Goal: Task Accomplishment & Management: Manage account settings

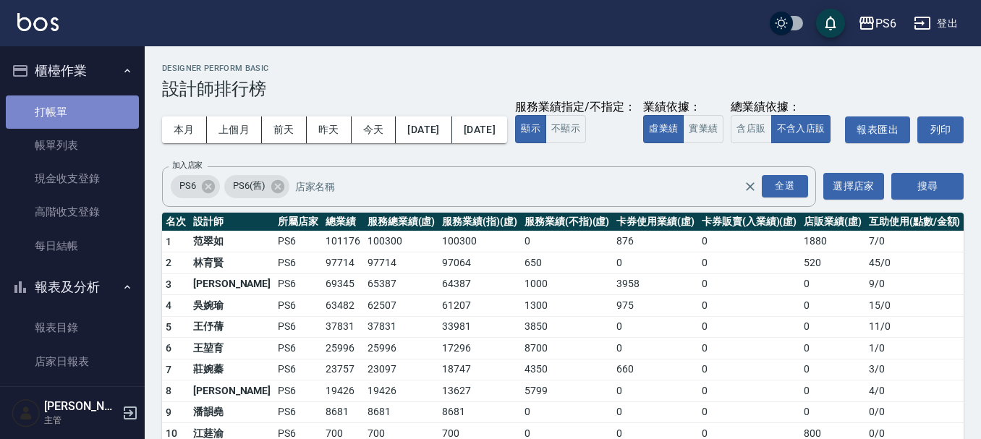
click at [92, 116] on link "打帳單" at bounding box center [72, 112] width 133 height 33
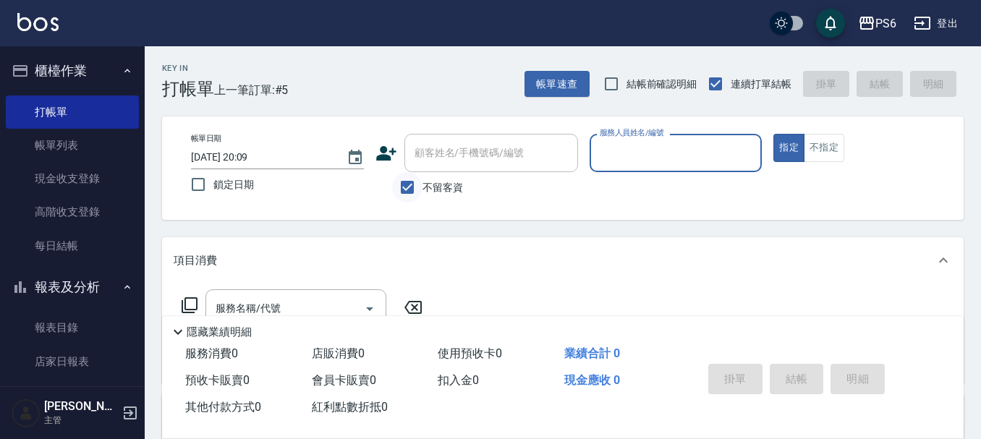
click at [404, 190] on input "不留客資" at bounding box center [407, 187] width 30 height 30
checkbox input "false"
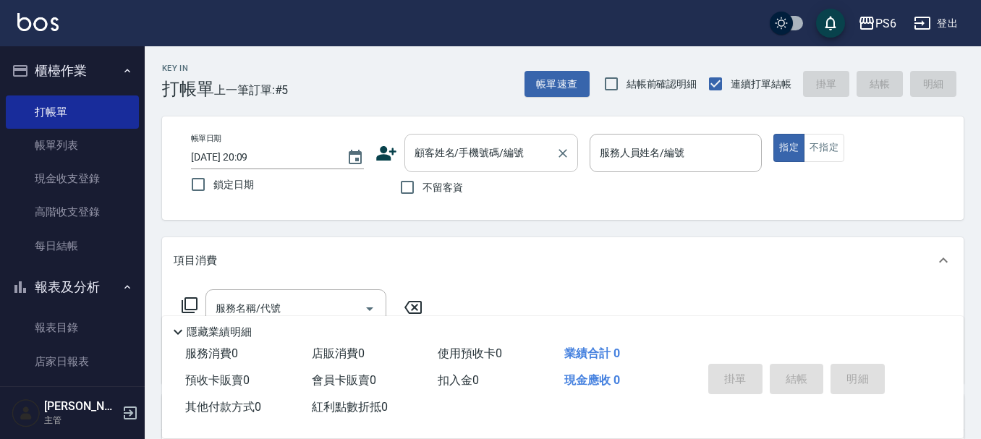
click at [452, 166] on input "顧客姓名/手機號碼/編號" at bounding box center [480, 152] width 139 height 25
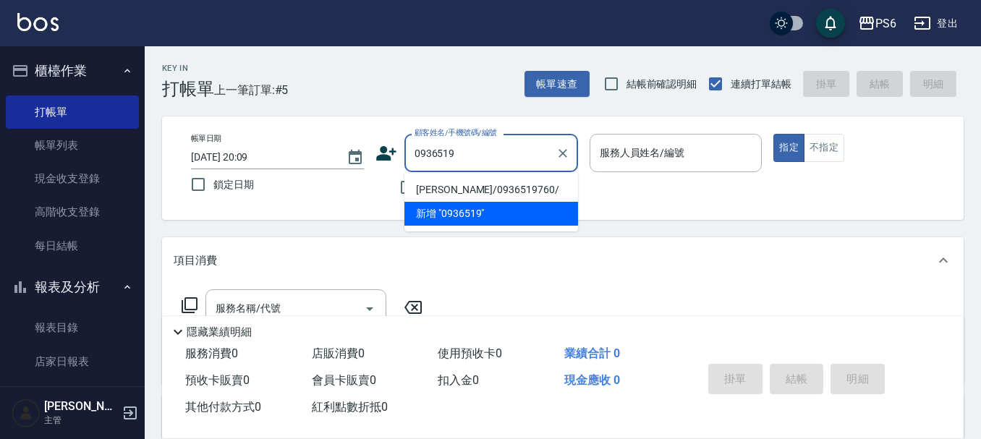
click at [549, 188] on li "[PERSON_NAME]/0936519760/" at bounding box center [492, 190] width 174 height 24
type input "[PERSON_NAME]/0936519760/"
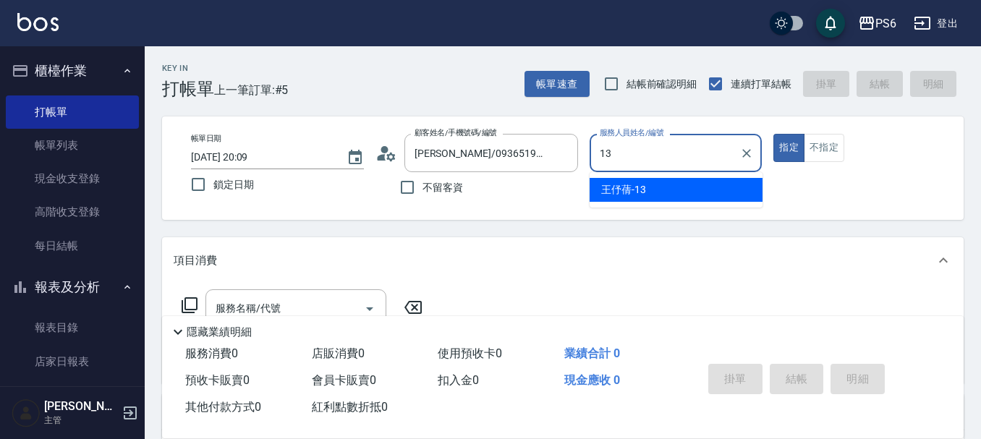
type input "[PERSON_NAME]-13"
type button "true"
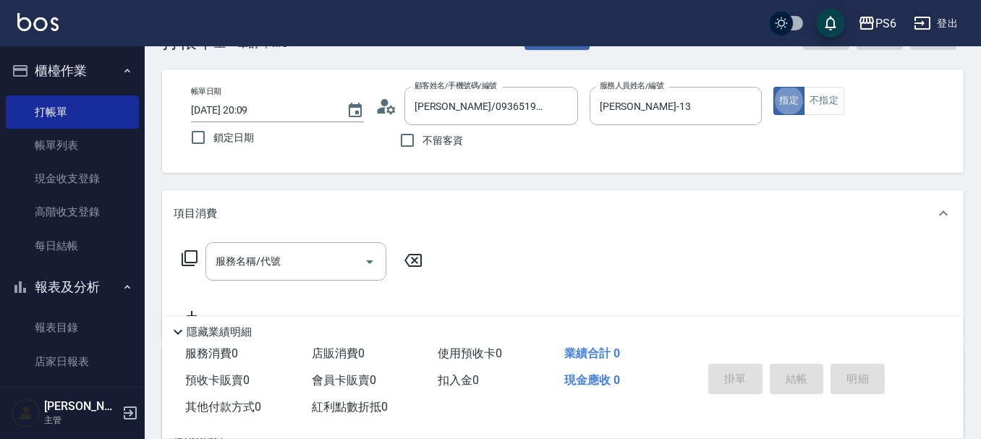
scroll to position [72, 0]
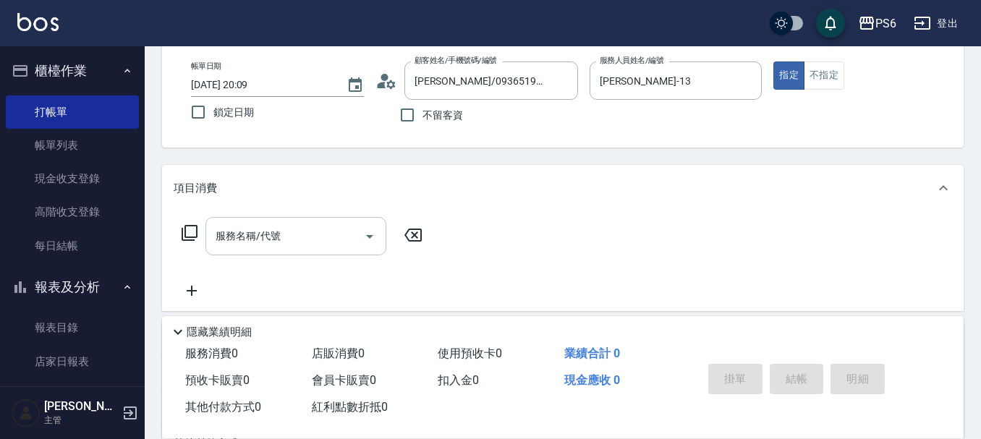
drag, startPoint x: 195, startPoint y: 219, endPoint x: 207, endPoint y: 221, distance: 11.7
click at [199, 220] on div "服務名稱/代號 服務名稱/代號" at bounding box center [303, 236] width 258 height 38
click at [255, 235] on input "服務名稱/代號" at bounding box center [285, 236] width 146 height 25
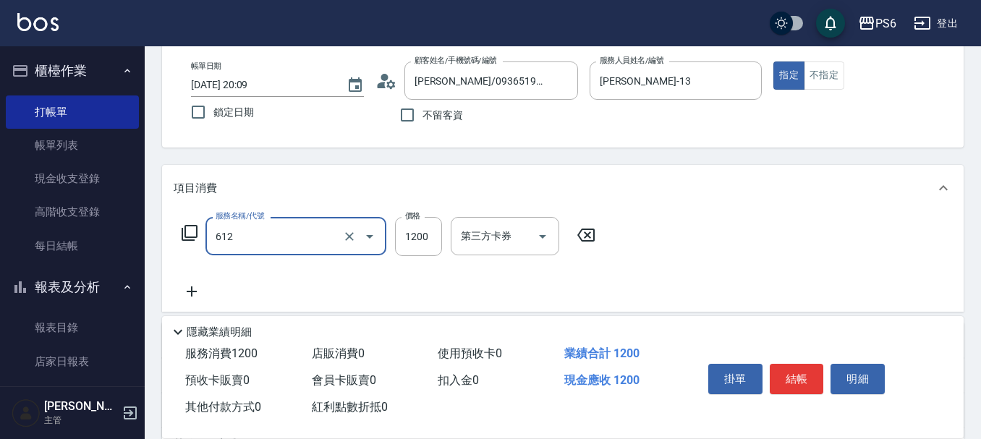
type input "二劑式護髮(M)(612)"
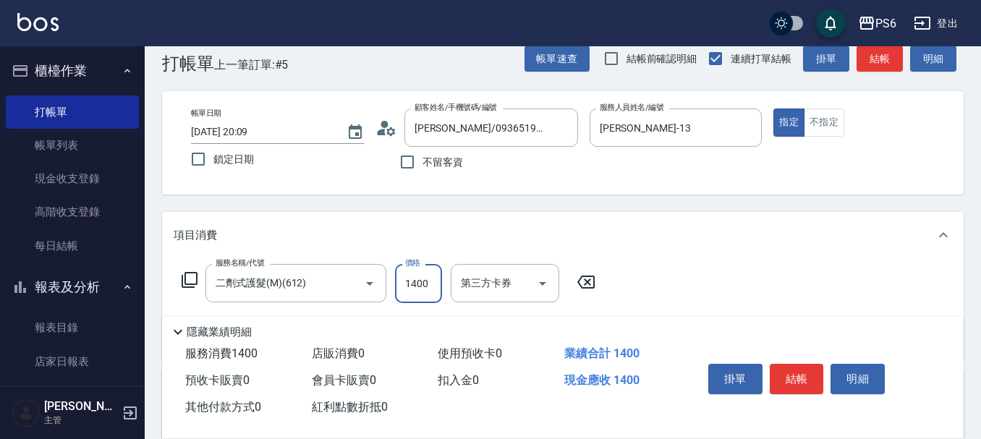
scroll to position [0, 0]
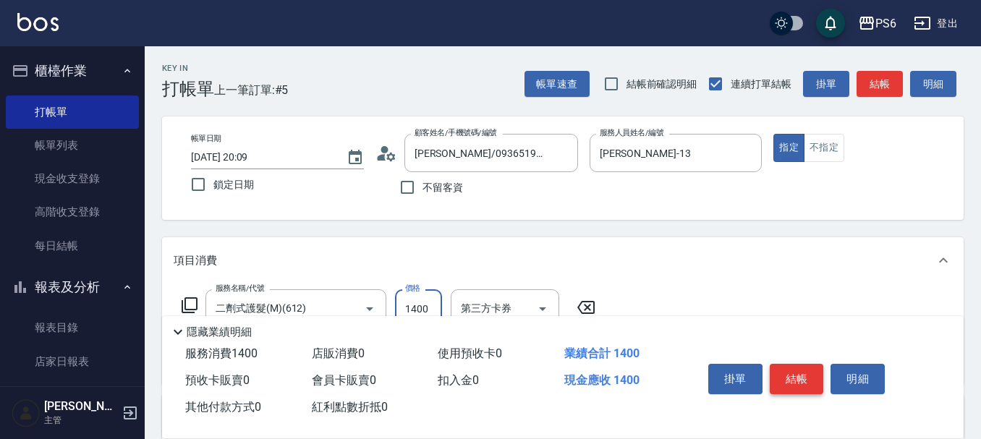
type input "1400"
click at [806, 368] on button "結帳" at bounding box center [797, 379] width 54 height 30
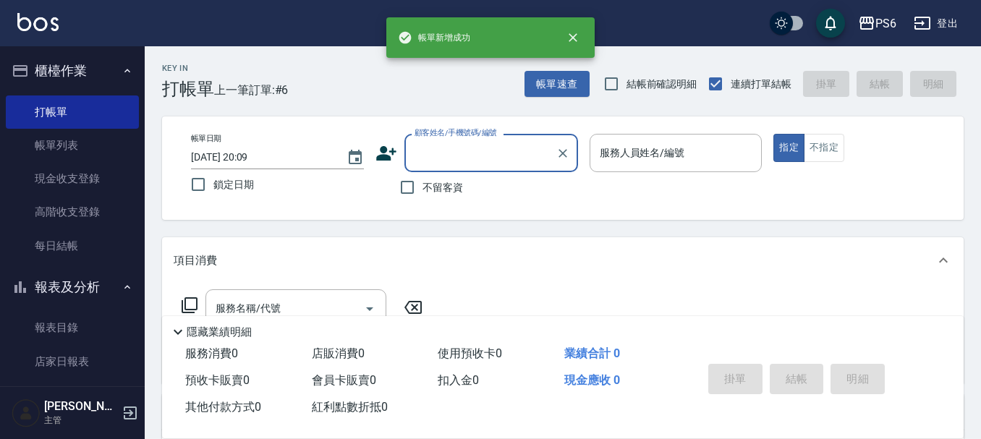
drag, startPoint x: 415, startPoint y: 188, endPoint x: 702, endPoint y: 179, distance: 286.7
click at [425, 188] on label "不留客資" at bounding box center [427, 187] width 71 height 30
click at [423, 188] on input "不留客資" at bounding box center [407, 187] width 30 height 30
checkbox input "true"
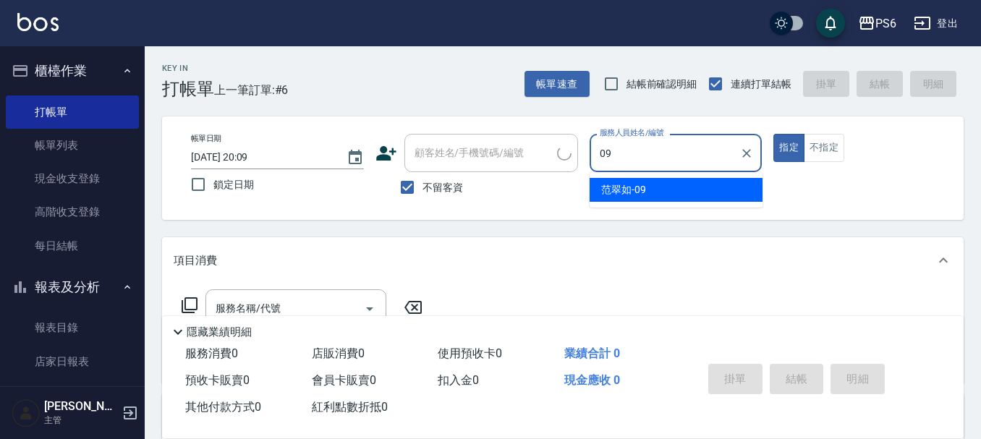
type input "[PERSON_NAME]-09"
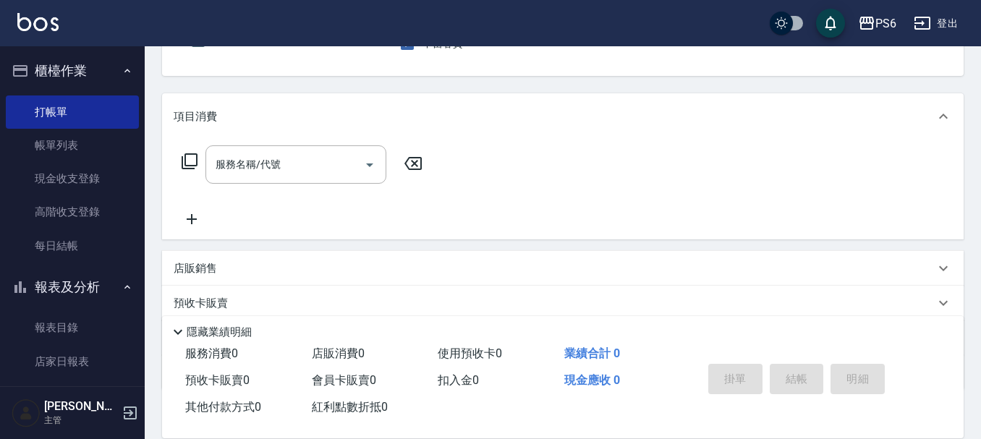
scroll to position [145, 0]
click at [329, 157] on div "服務名稱/代號" at bounding box center [296, 164] width 181 height 38
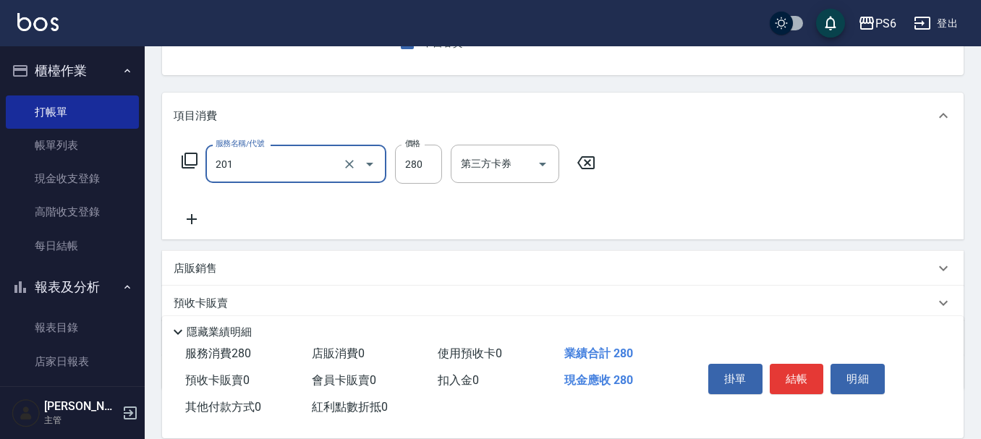
type input "一般洗髮(201)"
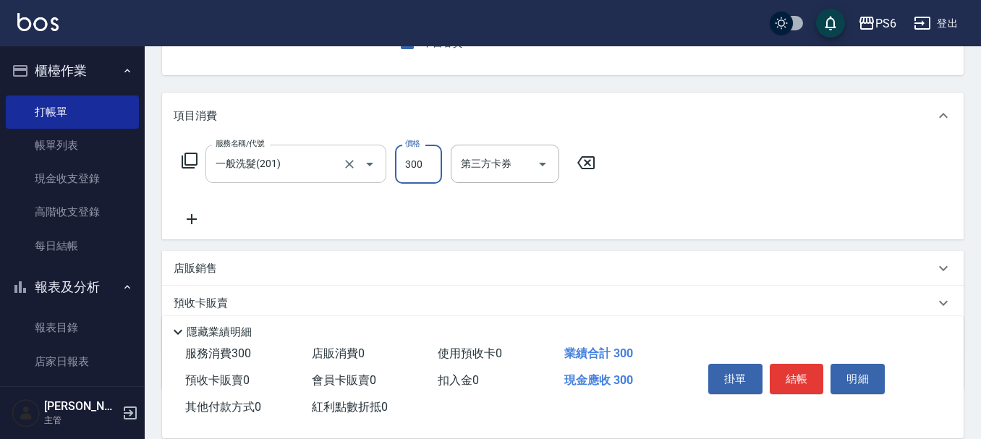
type input "300"
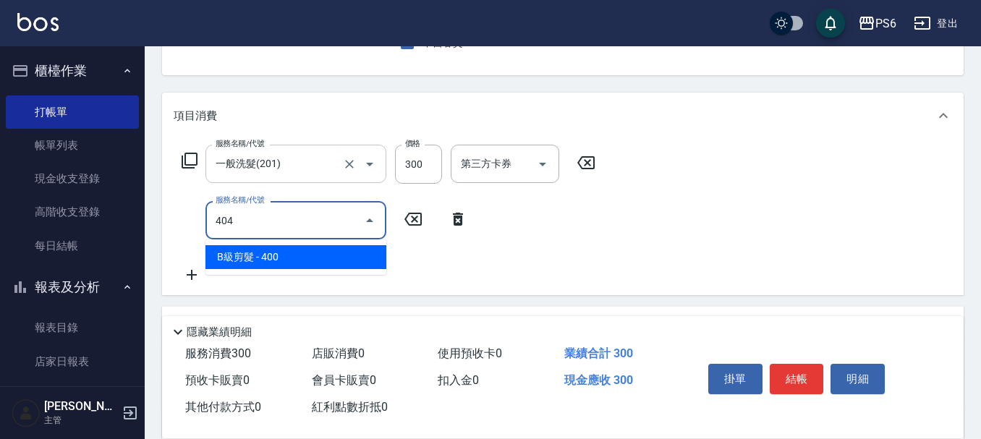
type input "B級剪髮(404)"
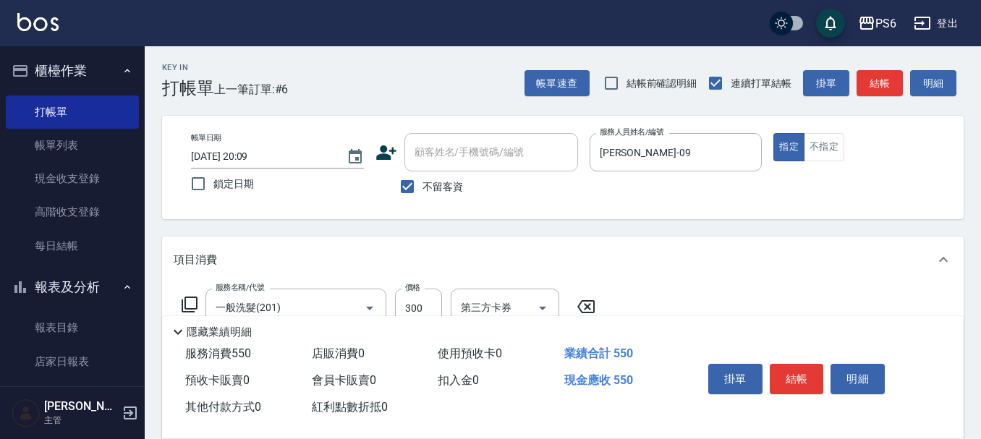
scroll to position [0, 0]
type input "250"
click at [802, 380] on button "結帳" at bounding box center [797, 379] width 54 height 30
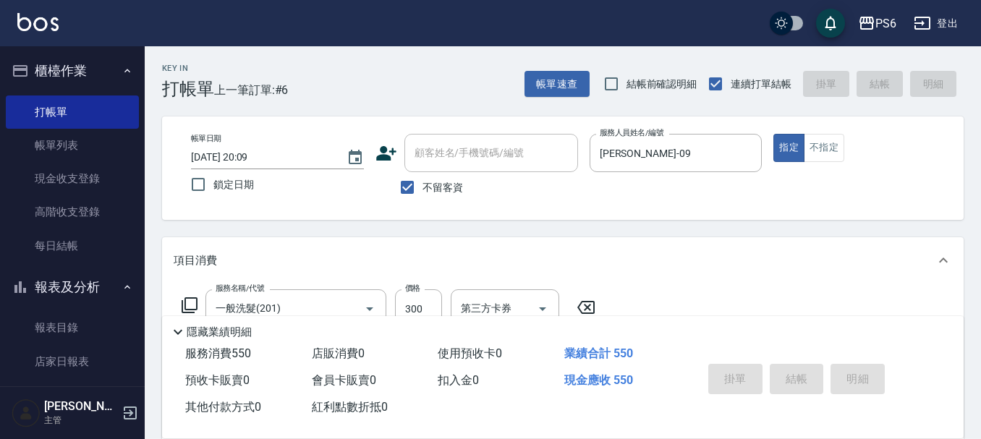
type input "[DATE] 20:10"
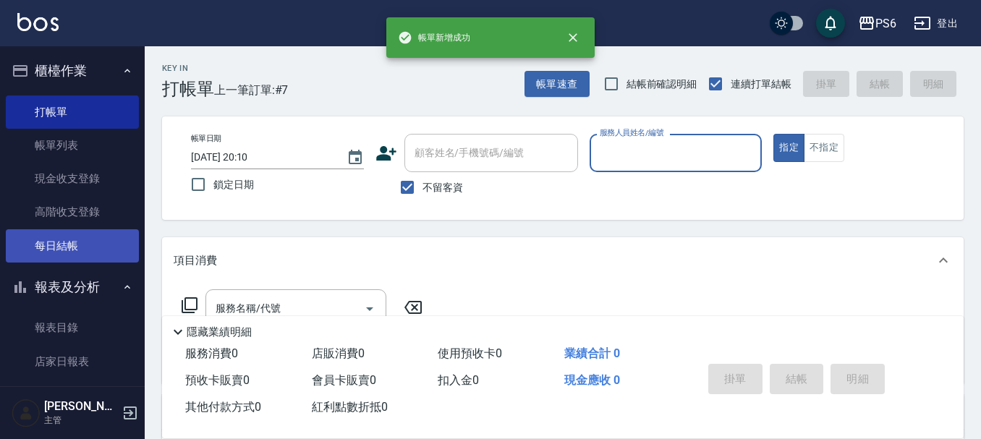
click at [56, 245] on link "每日結帳" at bounding box center [72, 245] width 133 height 33
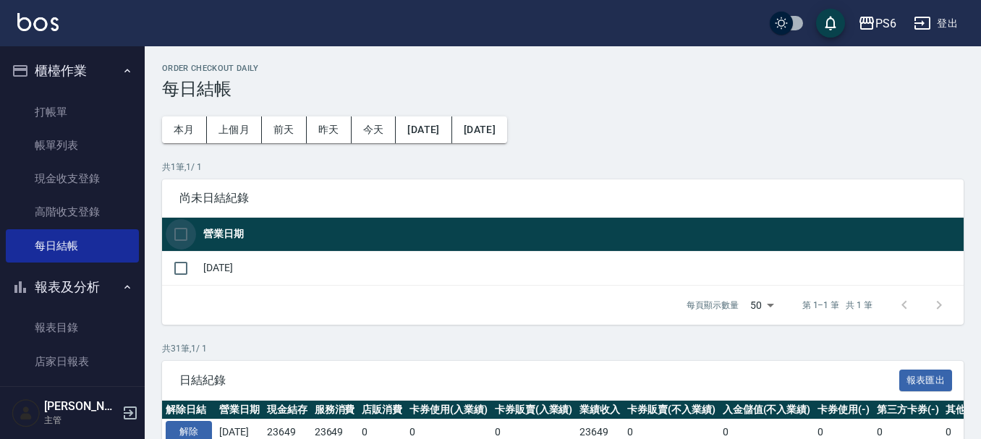
drag, startPoint x: 188, startPoint y: 228, endPoint x: 538, endPoint y: 339, distance: 366.7
click at [188, 230] on input "checkbox" at bounding box center [181, 234] width 30 height 30
checkbox input "true"
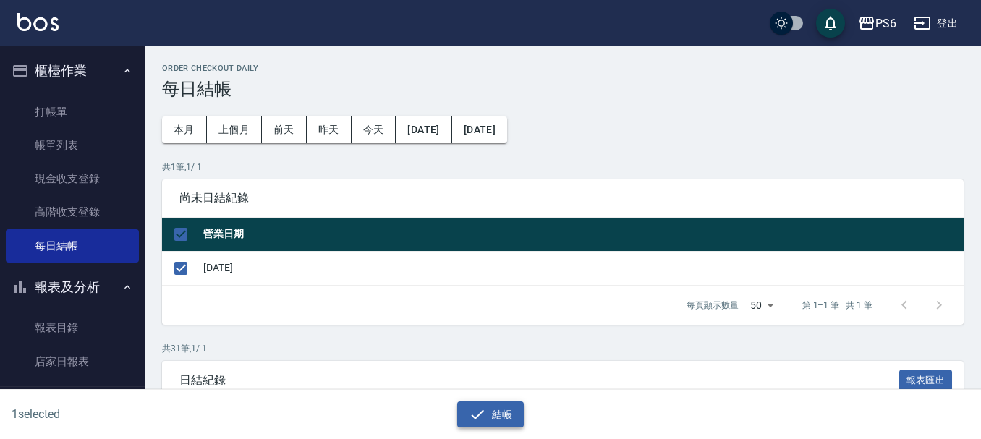
click at [474, 417] on icon "button" at bounding box center [477, 414] width 13 height 9
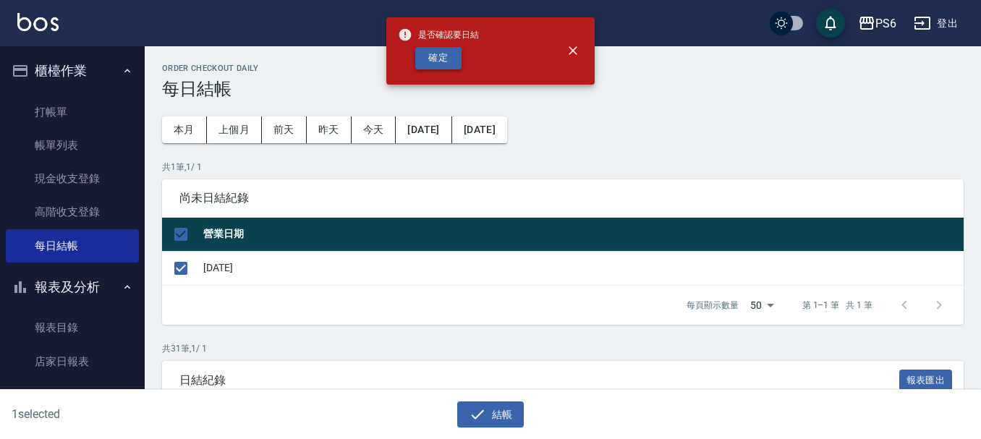
click at [460, 62] on button "確定" at bounding box center [438, 58] width 46 height 22
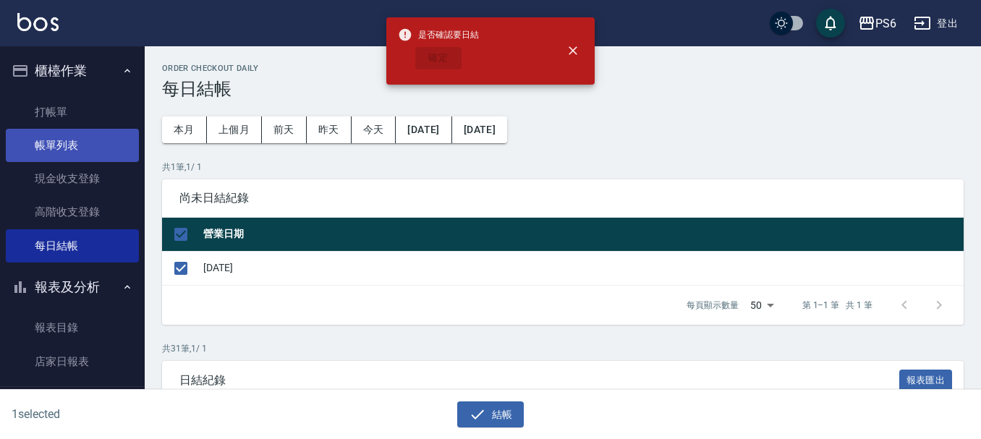
checkbox input "false"
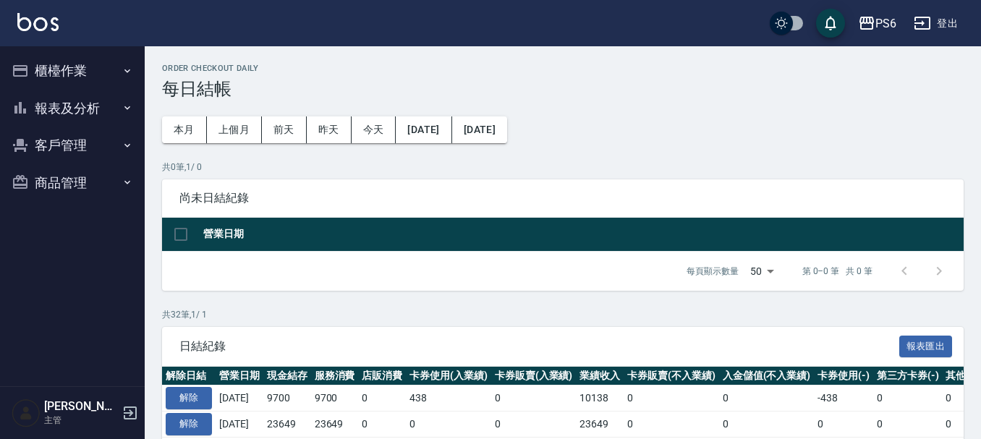
click at [84, 117] on button "報表及分析" at bounding box center [72, 109] width 133 height 38
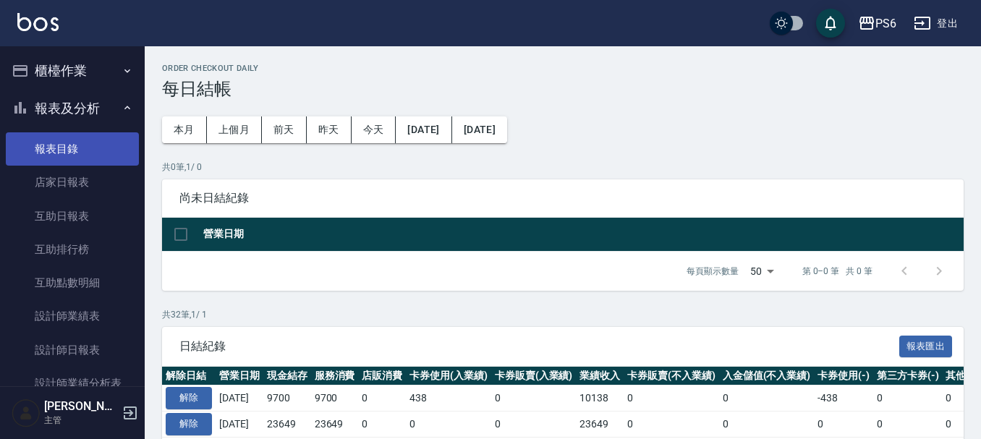
scroll to position [72, 0]
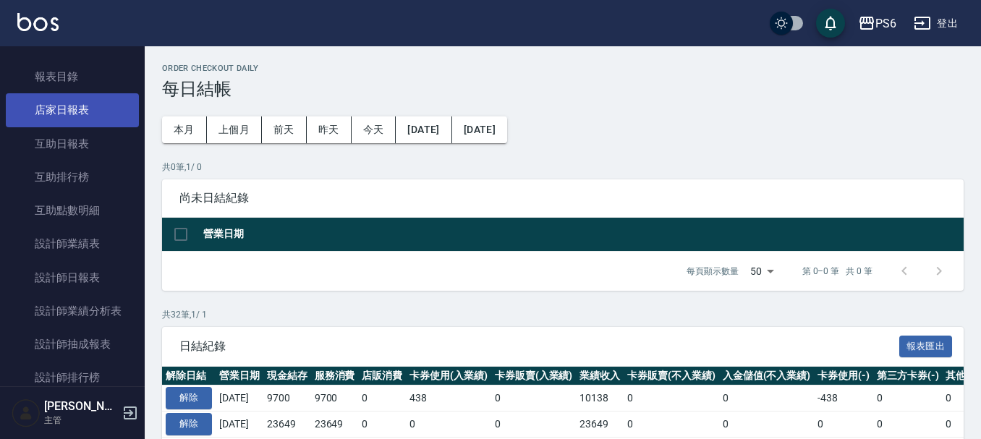
click at [105, 101] on link "店家日報表" at bounding box center [72, 109] width 133 height 33
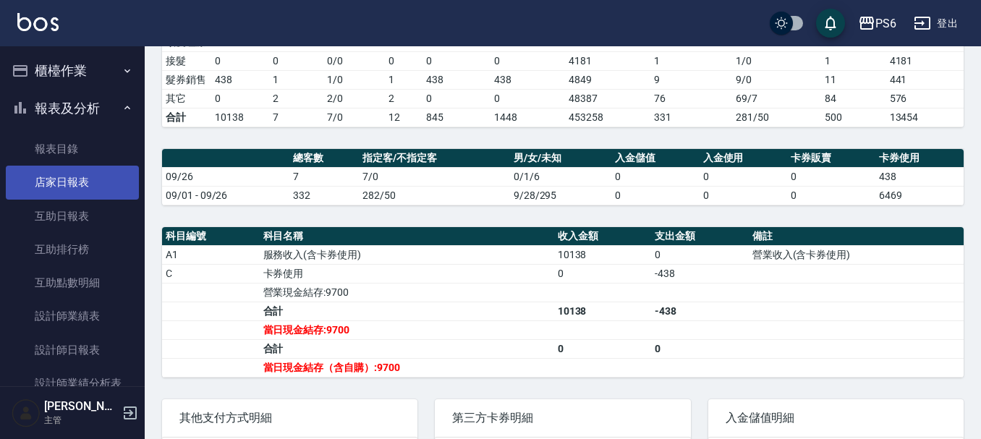
scroll to position [290, 0]
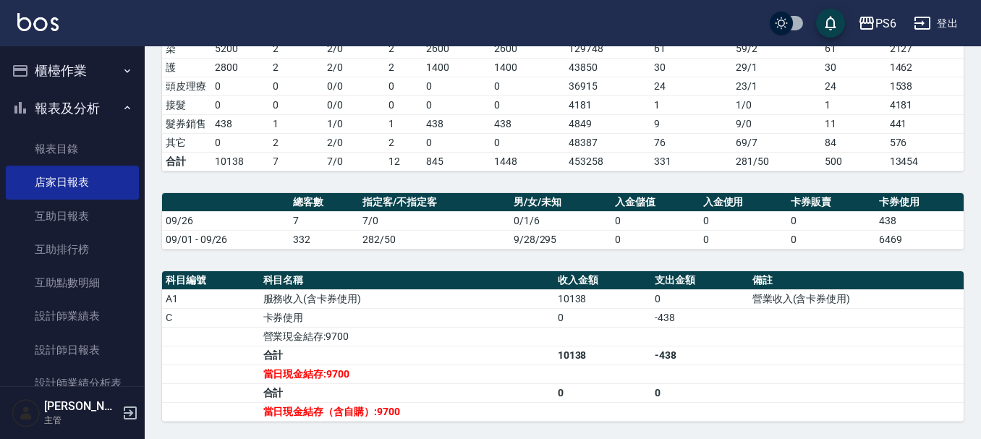
drag, startPoint x: 85, startPoint y: 68, endPoint x: 85, endPoint y: 85, distance: 17.4
click at [85, 68] on button "櫃檯作業" at bounding box center [72, 71] width 133 height 38
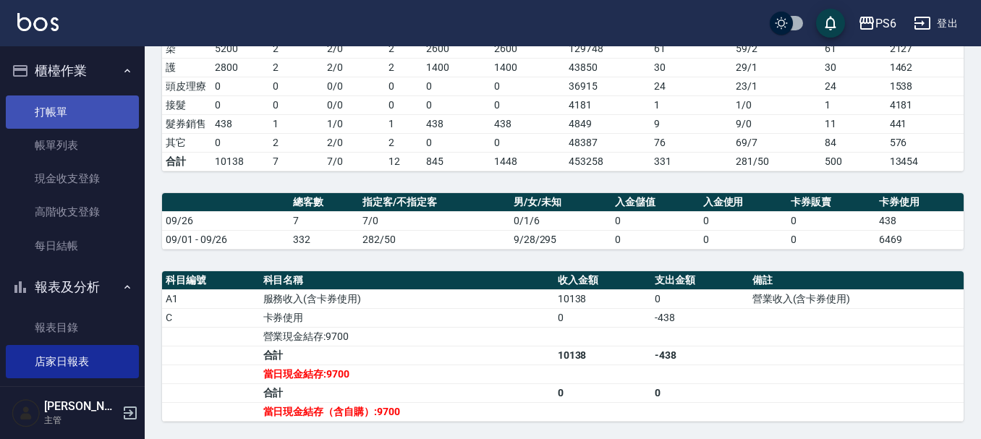
click at [83, 106] on link "打帳單" at bounding box center [72, 112] width 133 height 33
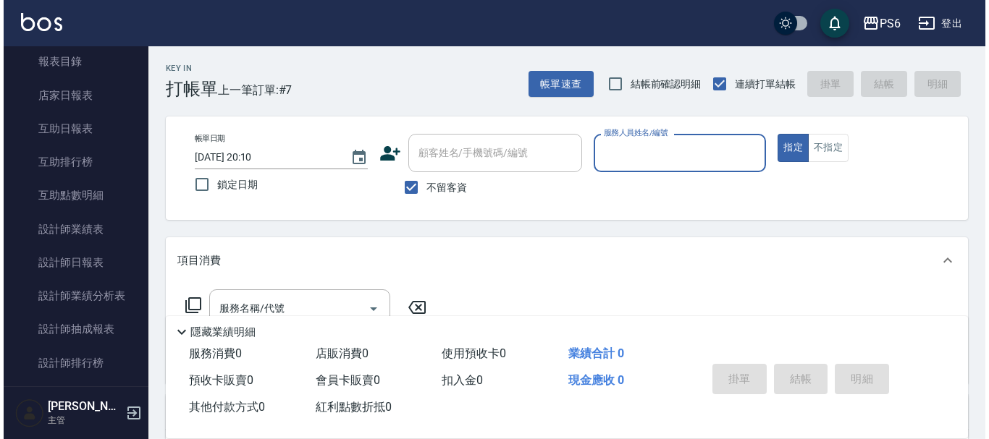
scroll to position [290, 0]
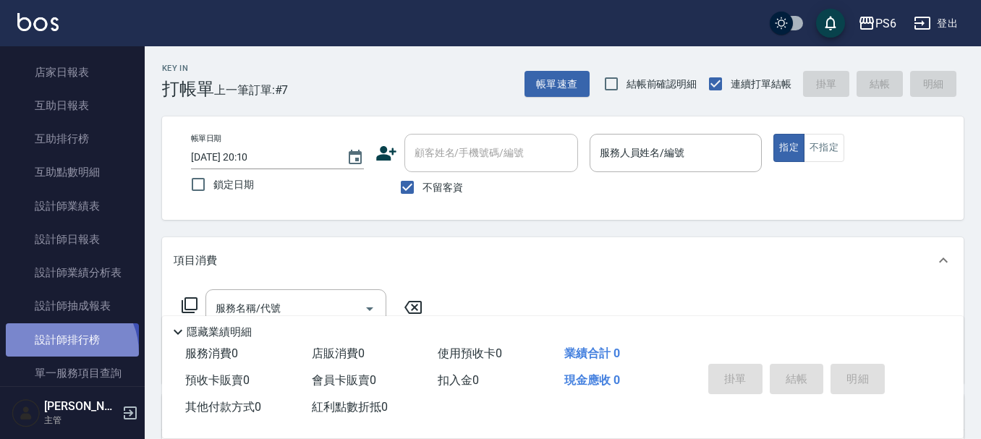
click at [62, 352] on link "設計師排行榜" at bounding box center [72, 340] width 133 height 33
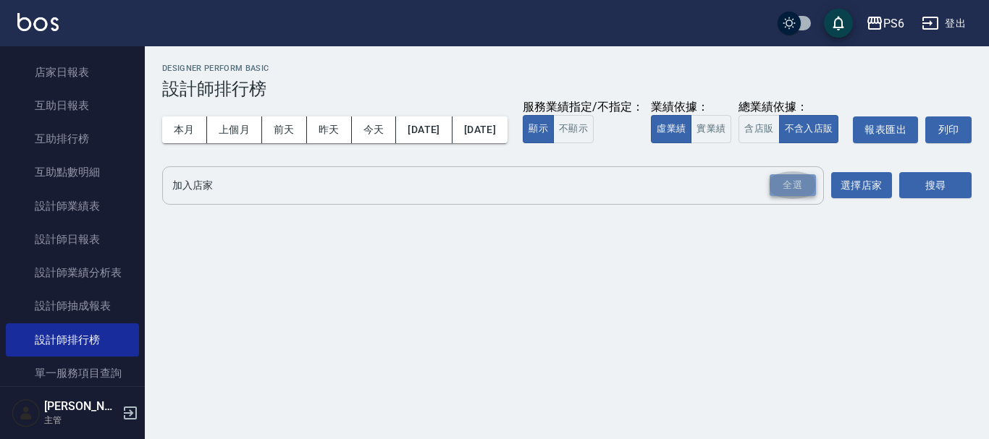
drag, startPoint x: 785, startPoint y: 213, endPoint x: 974, endPoint y: 225, distance: 189.3
click at [791, 197] on div "全選" at bounding box center [792, 185] width 46 height 22
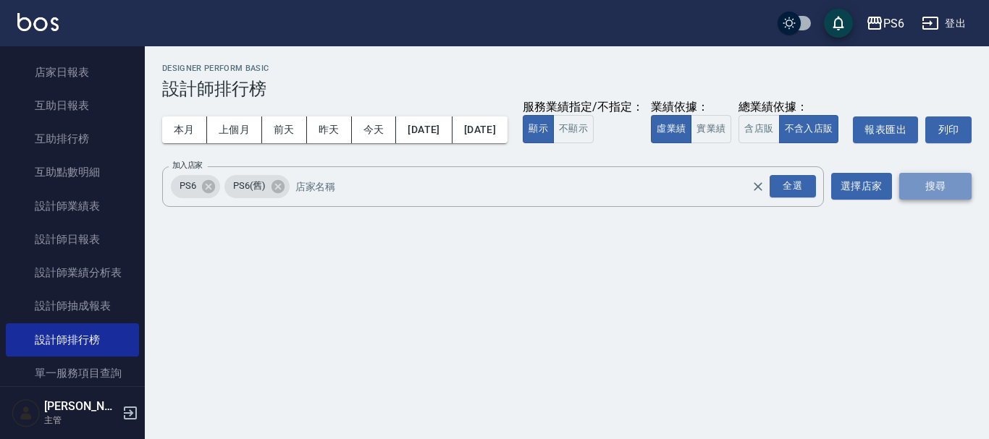
click at [900, 200] on button "搜尋" at bounding box center [935, 186] width 72 height 27
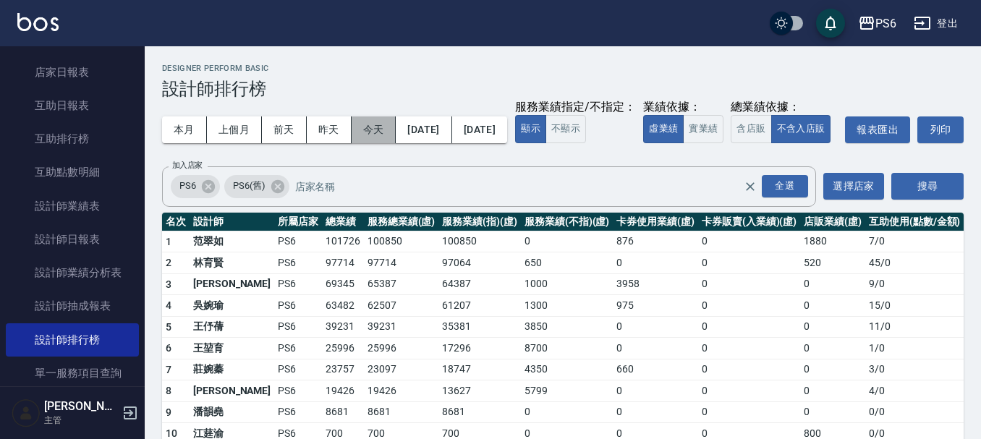
click at [358, 128] on button "今天" at bounding box center [374, 130] width 45 height 27
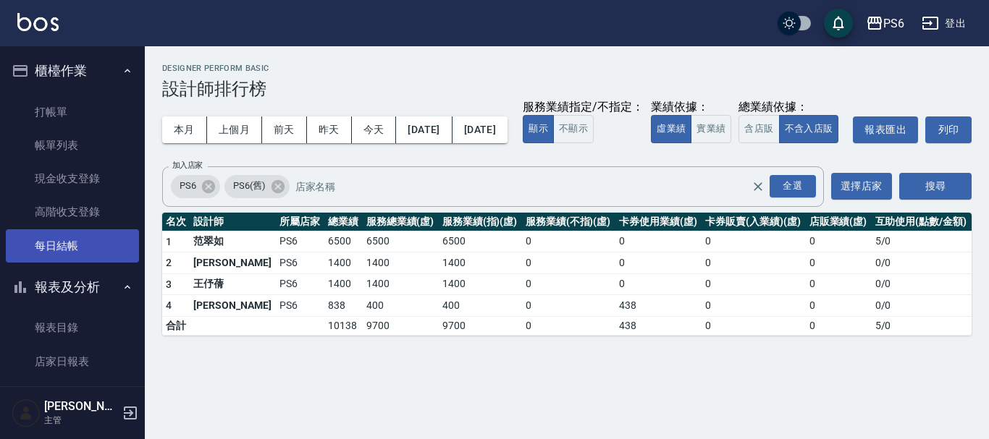
click at [81, 235] on link "每日結帳" at bounding box center [72, 245] width 133 height 33
